Goal: Check status

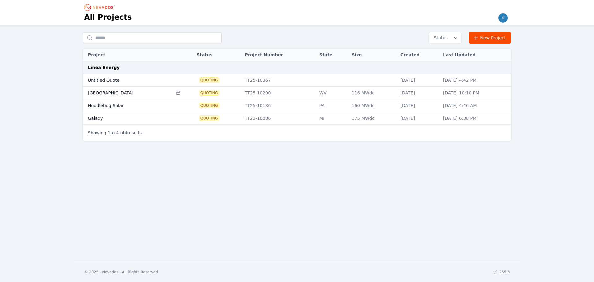
click at [176, 92] on icon at bounding box center [178, 92] width 4 height 3
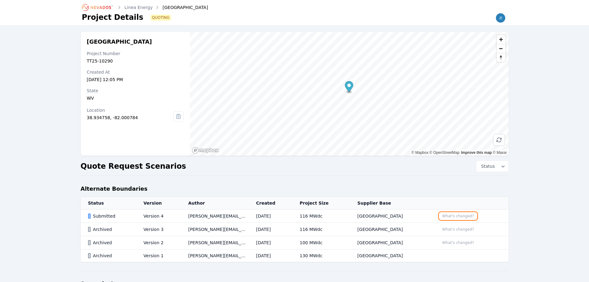
click at [445, 216] on button "What's changed?" at bounding box center [458, 216] width 37 height 7
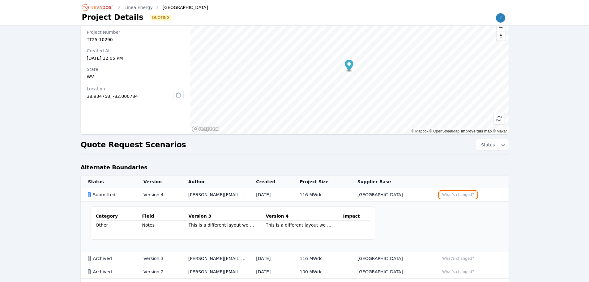
scroll to position [31, 0]
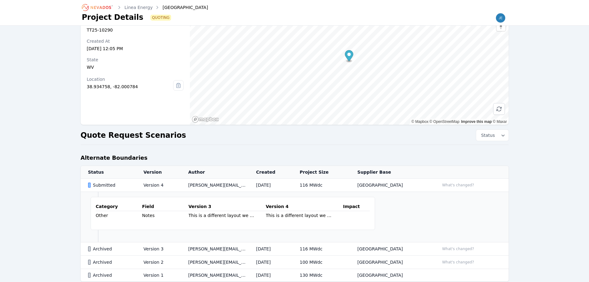
click at [133, 150] on div "New Haven Project Number TT25-10290 Created At [DATE] 12:05 PM State [US_STATE]…" at bounding box center [295, 195] width 446 height 388
click at [84, 144] on div "New Haven Project Number TT25-10290 Created At [DATE] 12:05 PM State [US_STATE]…" at bounding box center [295, 195] width 446 height 388
